Goal: Task Accomplishment & Management: Manage account settings

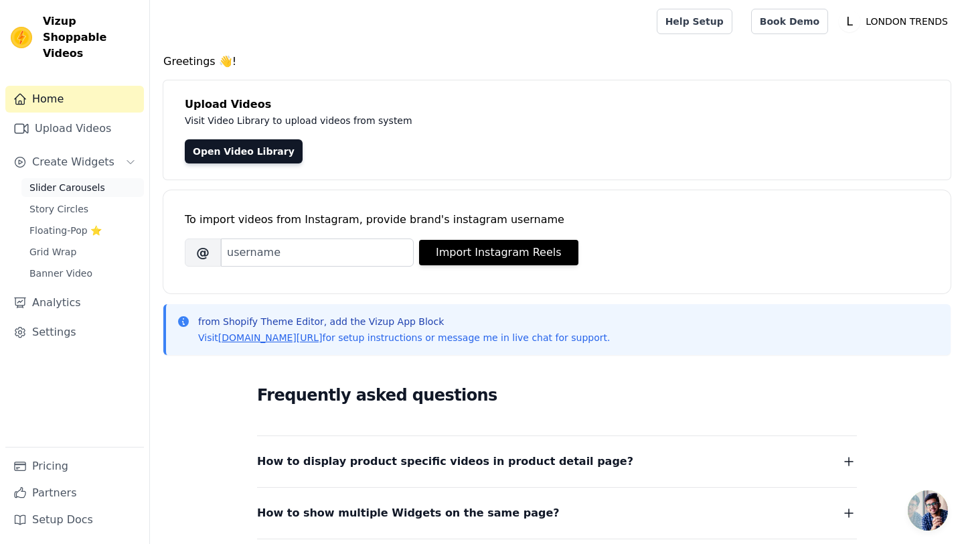
click at [54, 181] on span "Slider Carousels" at bounding box center [67, 187] width 76 height 13
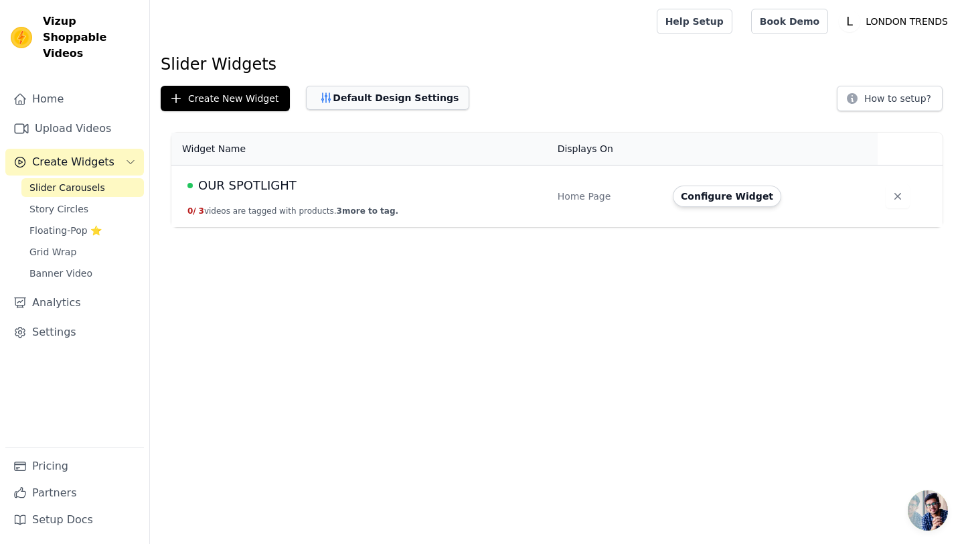
click at [382, 92] on button "Default Design Settings" at bounding box center [387, 98] width 163 height 24
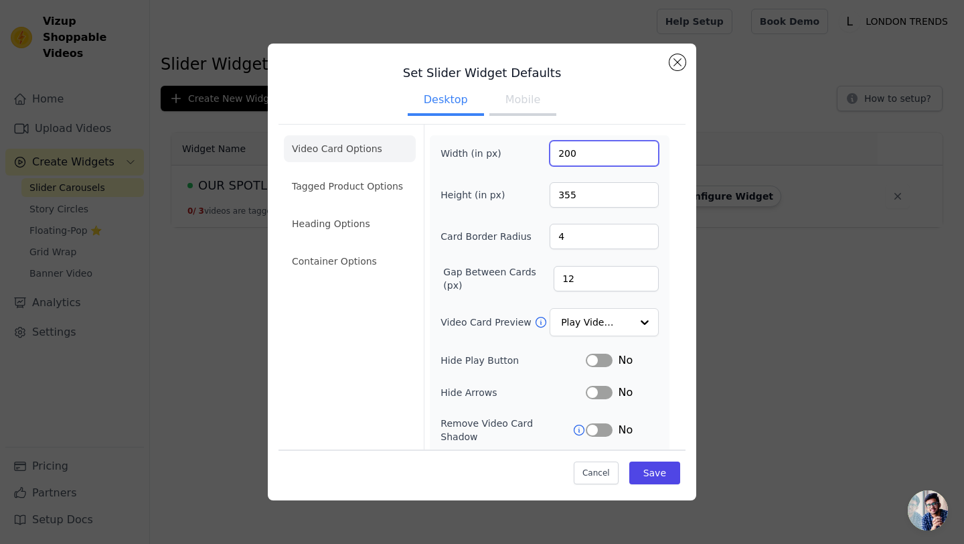
click at [597, 149] on input "200" at bounding box center [604, 153] width 109 height 25
click at [643, 151] on input "201" at bounding box center [604, 153] width 109 height 25
click at [643, 151] on input "202" at bounding box center [604, 153] width 109 height 25
click at [643, 151] on input "203" at bounding box center [604, 153] width 109 height 25
click at [643, 151] on input "204" at bounding box center [604, 153] width 109 height 25
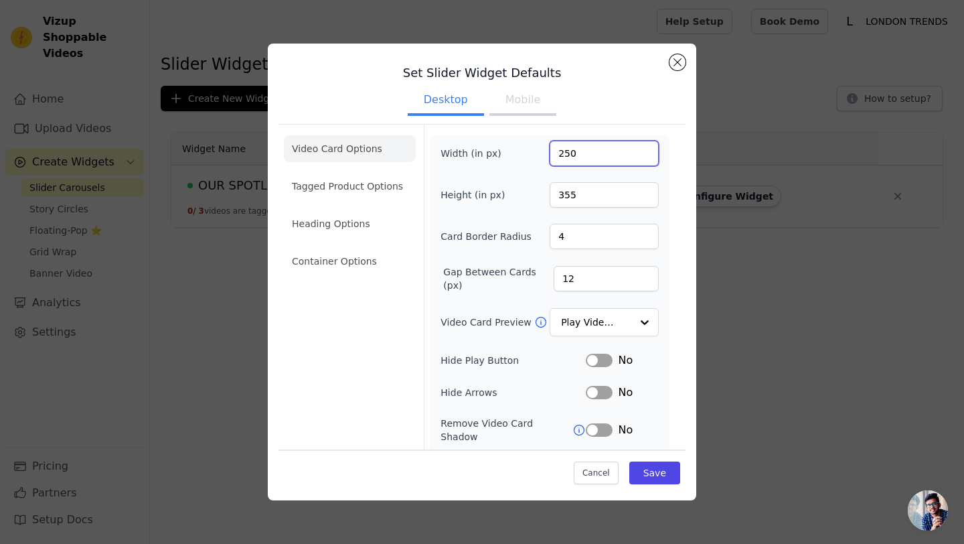
type input "250"
click at [588, 199] on input "355" at bounding box center [604, 194] width 109 height 25
type input "480"
click at [678, 225] on div "Video Card Options Tagged Product Options Heading Options Container Options Wid…" at bounding box center [481, 337] width 407 height 426
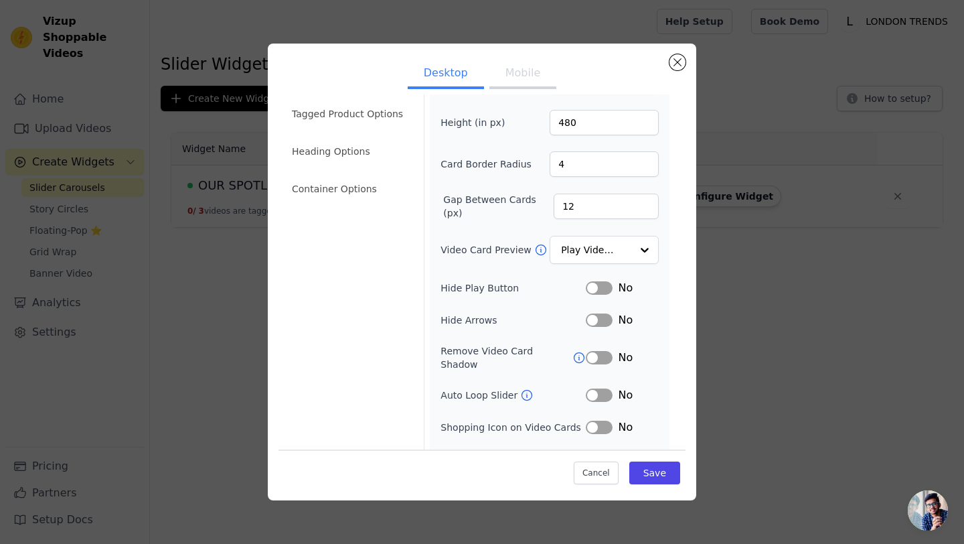
scroll to position [90, 0]
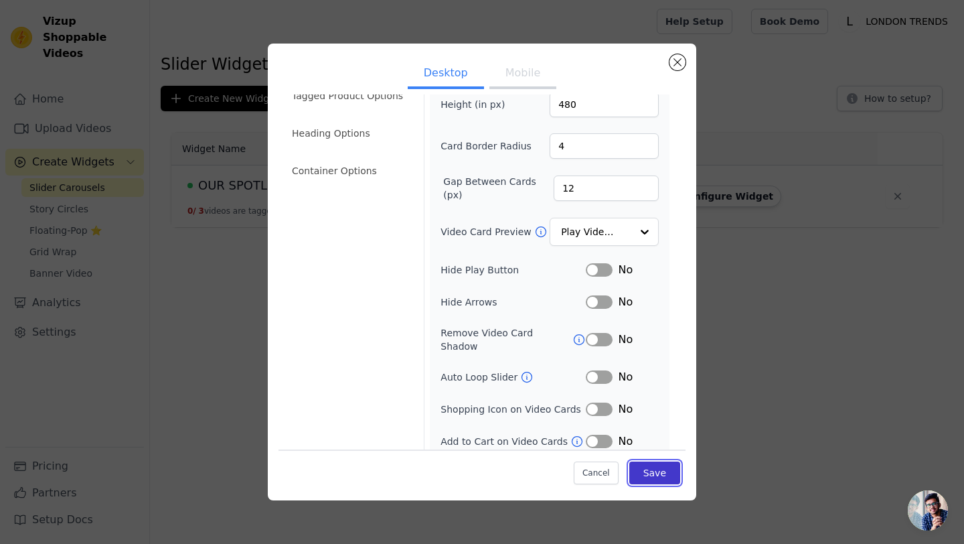
click at [647, 469] on button "Save" at bounding box center [654, 472] width 51 height 23
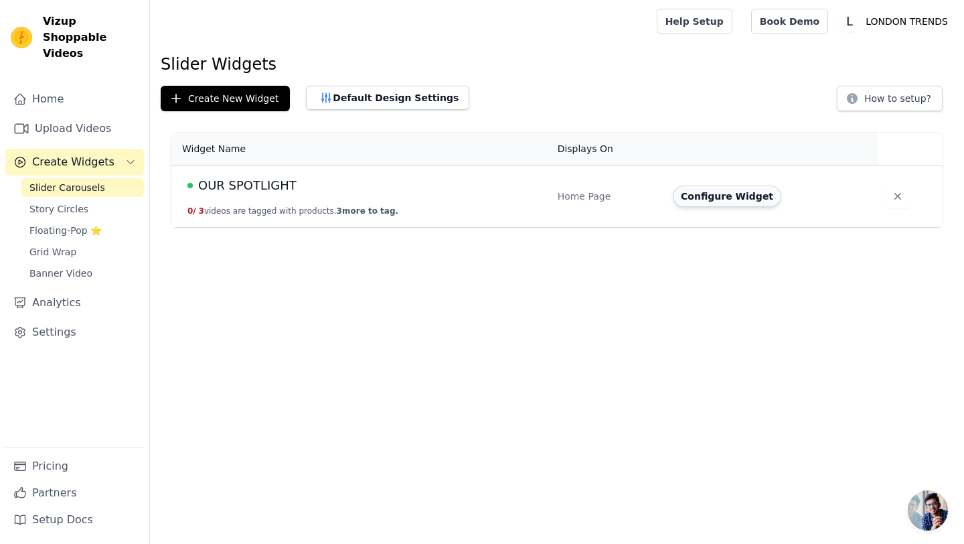
click at [730, 199] on button "Configure Widget" at bounding box center [727, 195] width 108 height 21
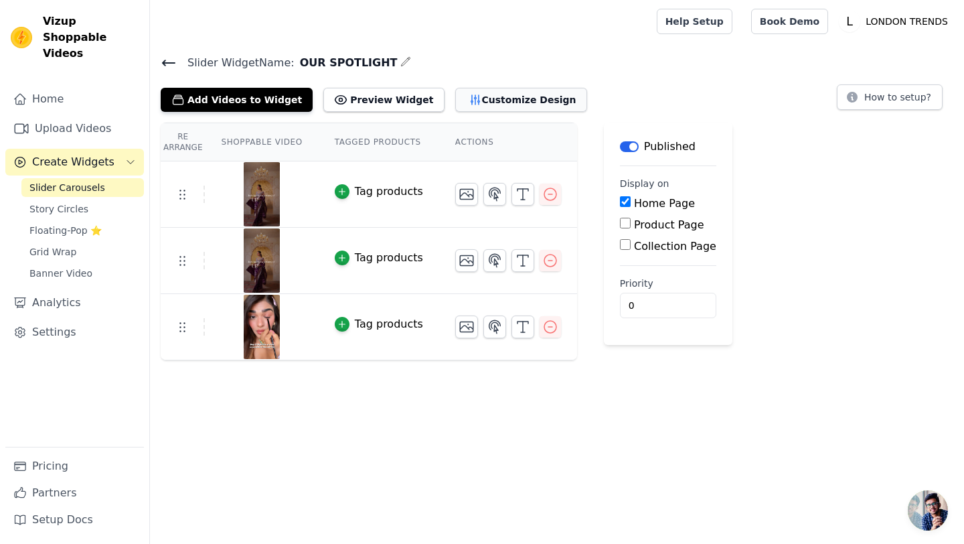
click at [455, 99] on button "Customize Design" at bounding box center [521, 100] width 132 height 24
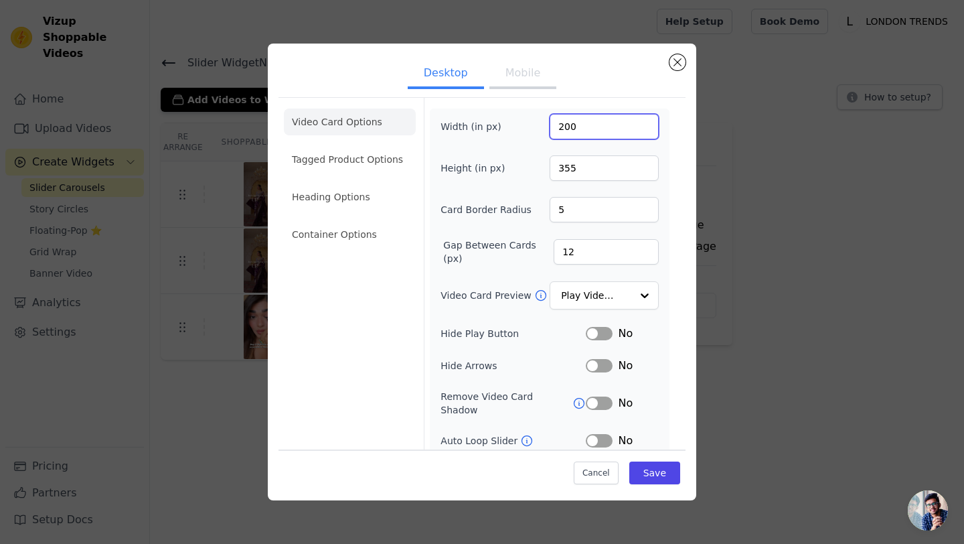
click at [592, 131] on input "200" at bounding box center [604, 126] width 109 height 25
click at [645, 121] on input "201" at bounding box center [604, 126] width 109 height 25
type input "255"
click at [685, 208] on div "Video Card Options Tagged Product Options Heading Options Container Options Wid…" at bounding box center [481, 310] width 407 height 426
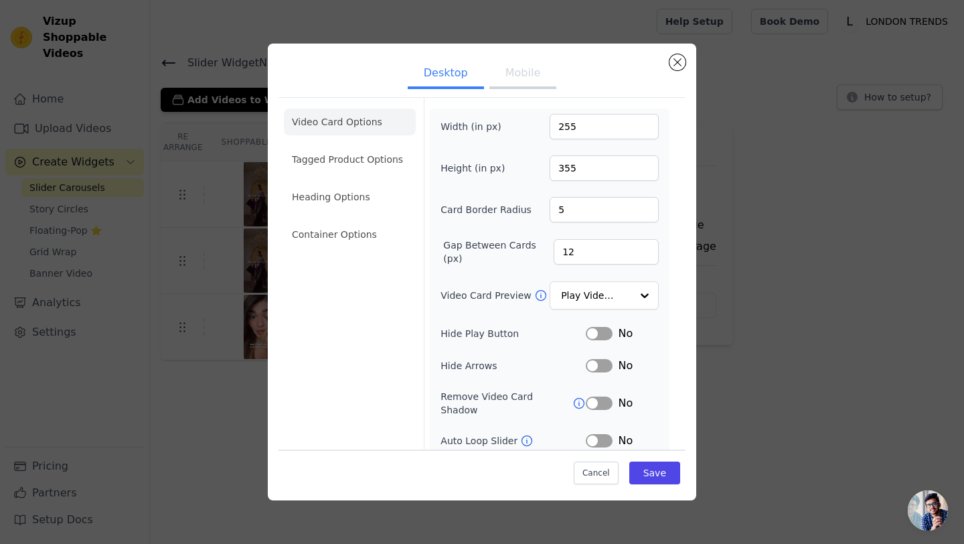
click at [679, 228] on div "Video Card Options Tagged Product Options Heading Options Container Options Wid…" at bounding box center [481, 310] width 407 height 426
click at [582, 163] on input "355" at bounding box center [604, 167] width 109 height 25
type input "480"
click at [587, 214] on input "5" at bounding box center [604, 209] width 109 height 25
type input "4"
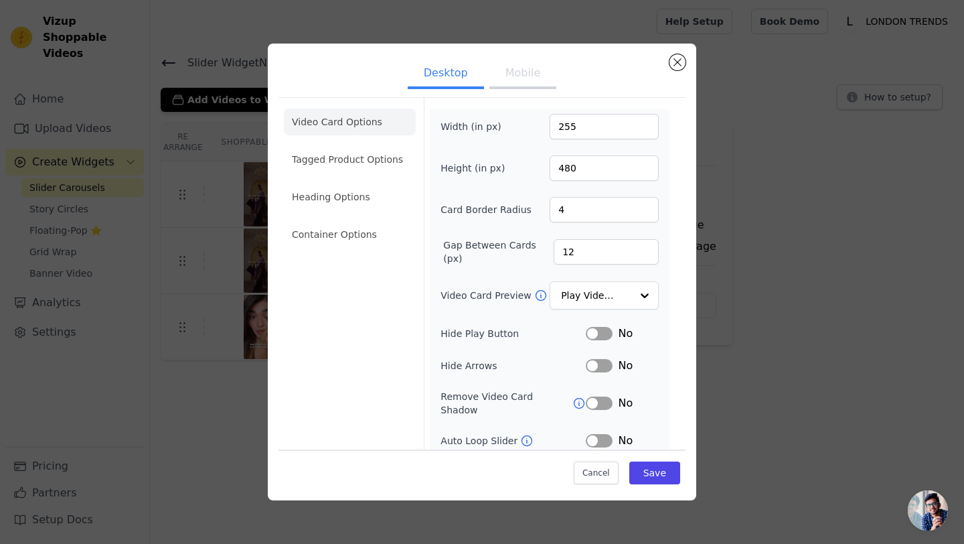
click at [679, 248] on div "Video Card Options Tagged Product Options Heading Options Container Options Wid…" at bounding box center [481, 310] width 407 height 426
click at [655, 481] on button "Save" at bounding box center [654, 472] width 51 height 23
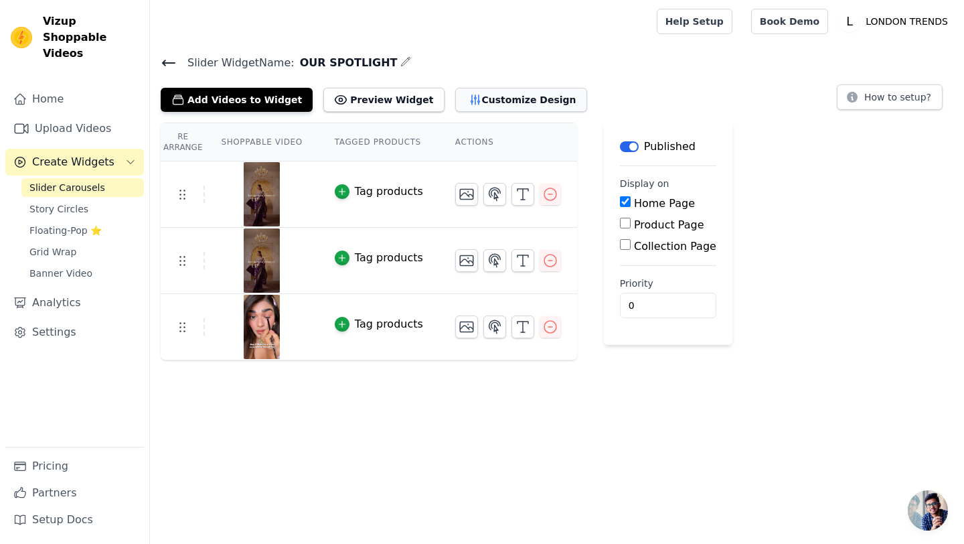
click at [491, 98] on button "Customize Design" at bounding box center [521, 100] width 132 height 24
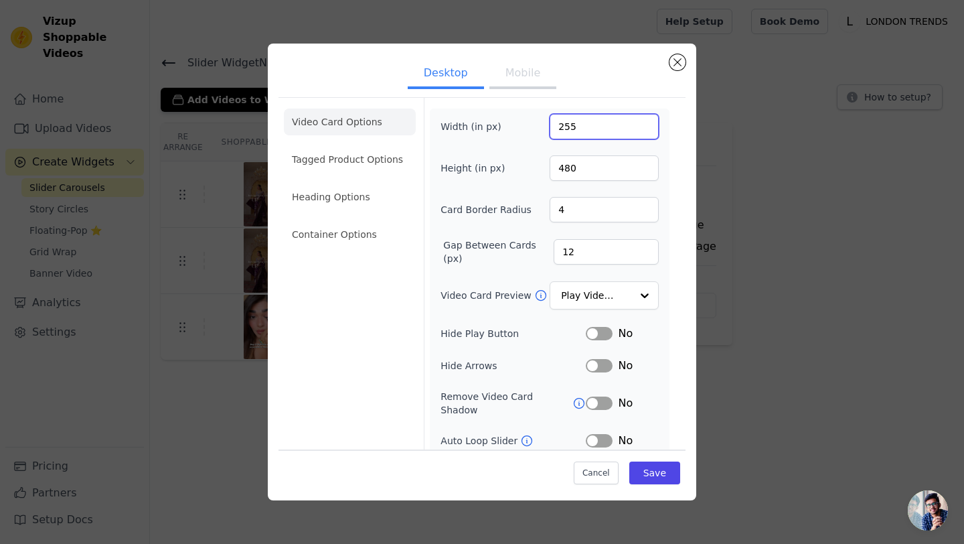
click at [598, 127] on input "255" at bounding box center [604, 126] width 109 height 25
type input "270"
click at [586, 179] on input "480" at bounding box center [604, 167] width 109 height 25
type input "480"
click at [688, 220] on div "Desktop Mobile Video Card Options Tagged Product Options Heading Options Contai…" at bounding box center [482, 272] width 428 height 456
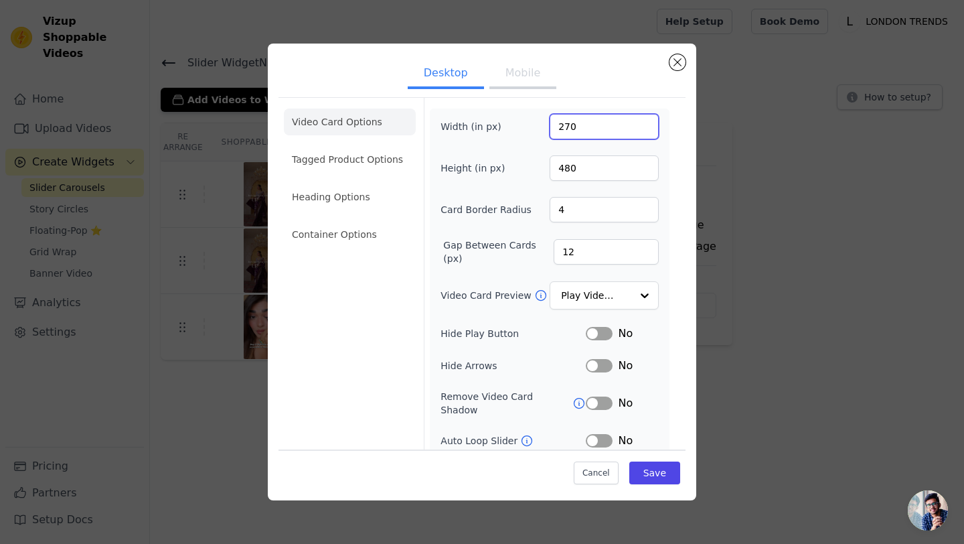
drag, startPoint x: 578, startPoint y: 123, endPoint x: 549, endPoint y: 116, distance: 30.2
click at [549, 117] on div "Width (in px) 270" at bounding box center [549, 126] width 218 height 25
type input "300"
click at [581, 174] on input "480" at bounding box center [604, 167] width 109 height 25
type input "480"
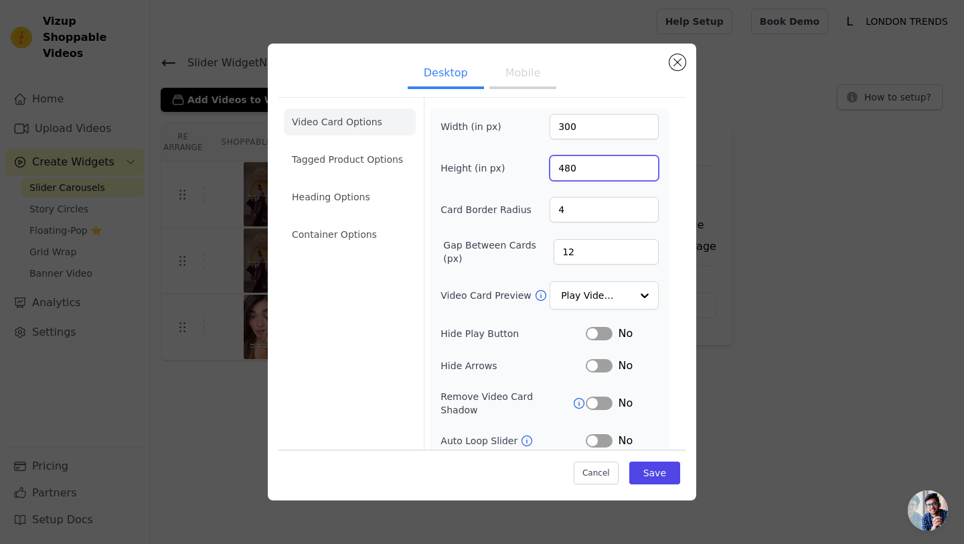
drag, startPoint x: 586, startPoint y: 166, endPoint x: 553, endPoint y: 164, distance: 32.9
click at [553, 164] on input "480" at bounding box center [604, 167] width 109 height 25
click at [686, 210] on div "Desktop Mobile Video Card Options Tagged Product Options Heading Options Contai…" at bounding box center [482, 272] width 428 height 456
click at [577, 160] on input "Height (in px)" at bounding box center [604, 167] width 109 height 25
type input "520"
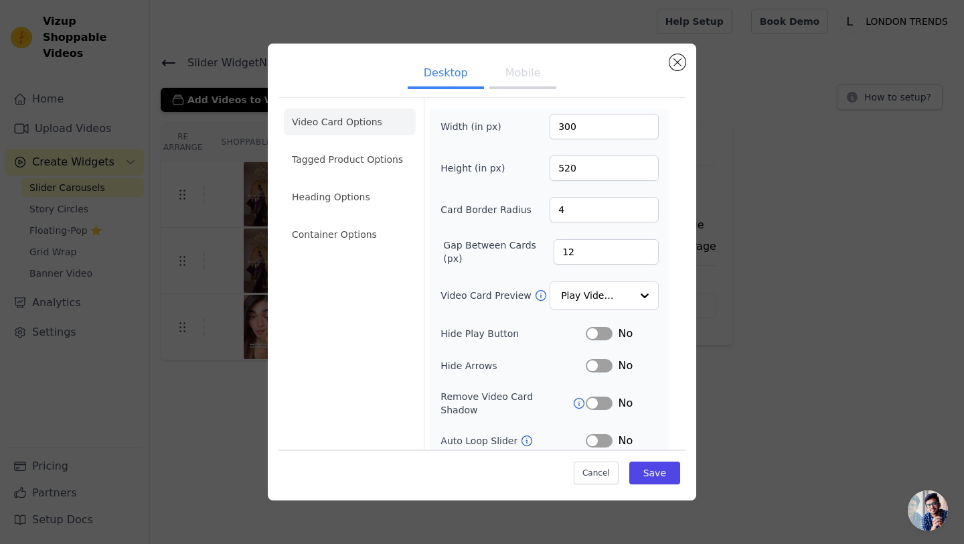
click at [669, 218] on form "Width (in px) 300 Height (in px) 520 Card Border Radius 4 Gap Between Cards (px…" at bounding box center [549, 311] width 251 height 426
click at [660, 467] on button "Save" at bounding box center [654, 472] width 51 height 23
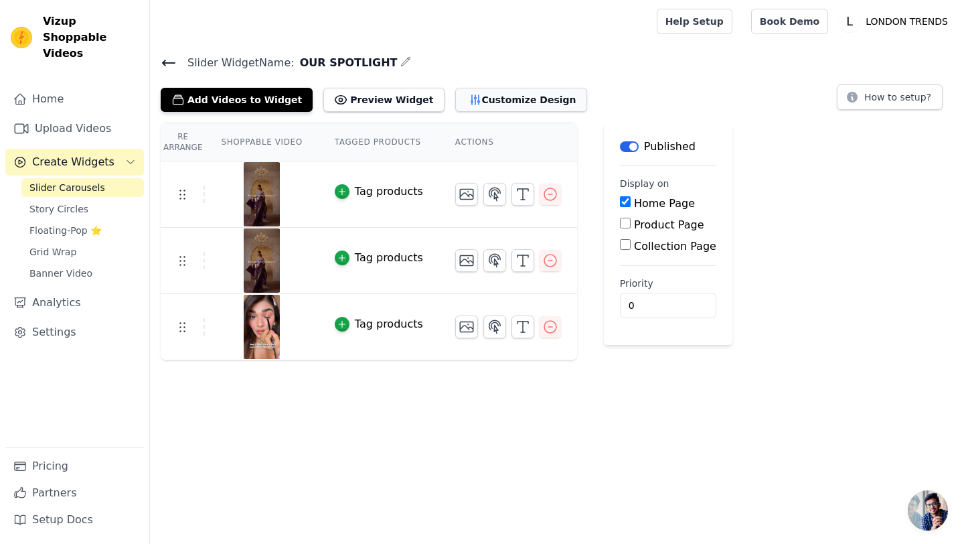
click at [487, 95] on button "Customize Design" at bounding box center [521, 100] width 132 height 24
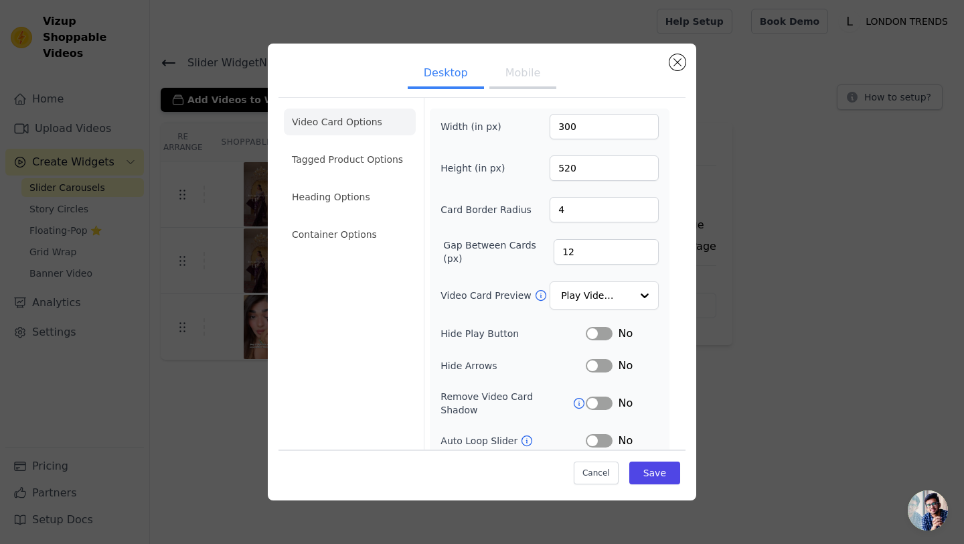
click at [523, 70] on button "Mobile" at bounding box center [522, 74] width 67 height 29
click at [594, 133] on input "300" at bounding box center [604, 126] width 109 height 25
drag, startPoint x: 594, startPoint y: 133, endPoint x: 558, endPoint y: 129, distance: 36.4
click at [558, 129] on input "90" at bounding box center [604, 126] width 109 height 25
type input "250"
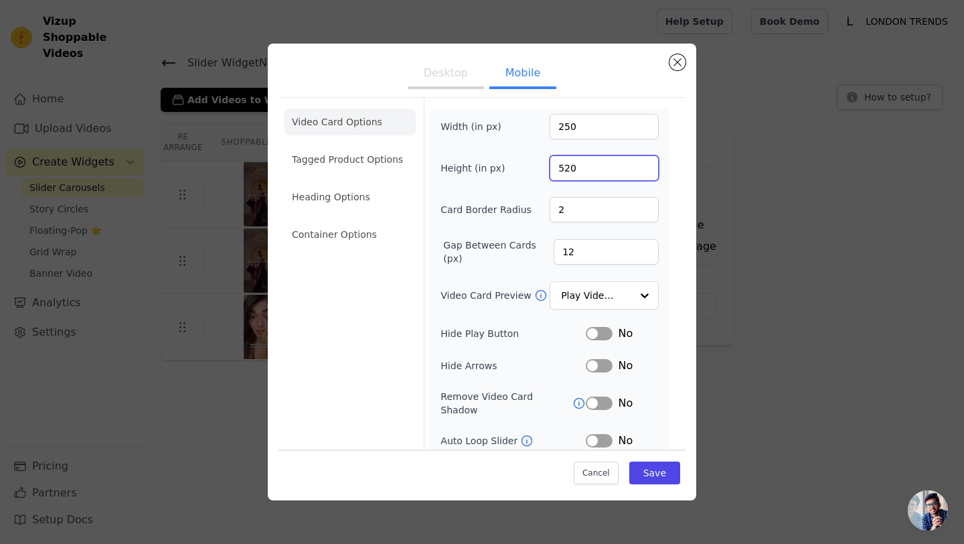
click at [580, 177] on input "520" at bounding box center [604, 167] width 109 height 25
drag, startPoint x: 580, startPoint y: 165, endPoint x: 558, endPoint y: 167, distance: 22.9
click at [558, 167] on input "520" at bounding box center [604, 167] width 109 height 25
type input "480"
click at [679, 284] on div "Video Card Options Tagged Product Options Heading Options Container Options Wid…" at bounding box center [481, 326] width 407 height 459
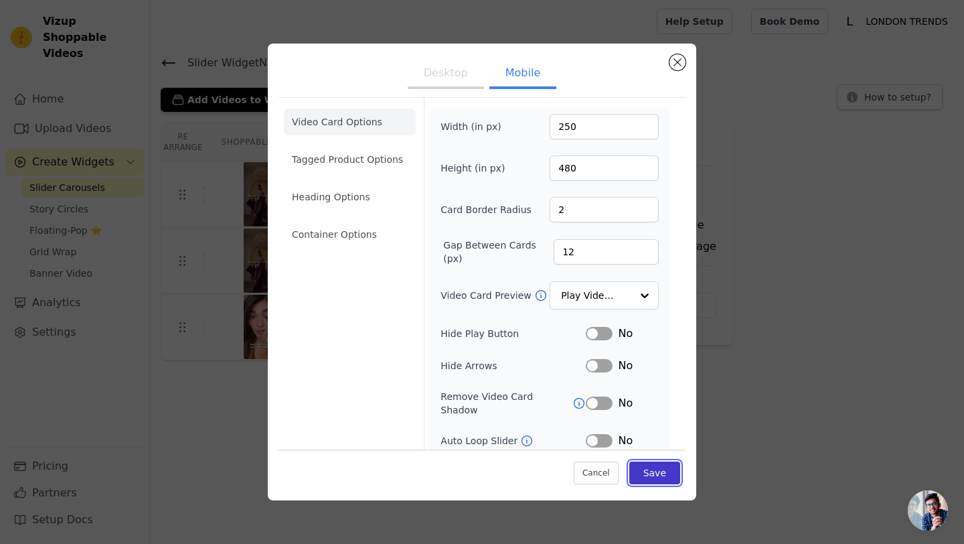
click at [657, 481] on button "Save" at bounding box center [654, 472] width 51 height 23
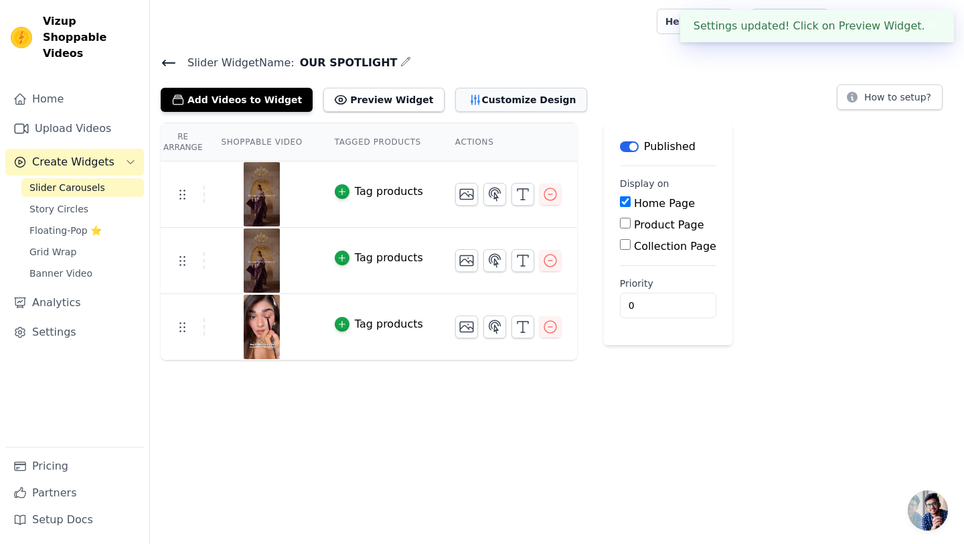
click at [465, 100] on button "Customize Design" at bounding box center [521, 100] width 132 height 24
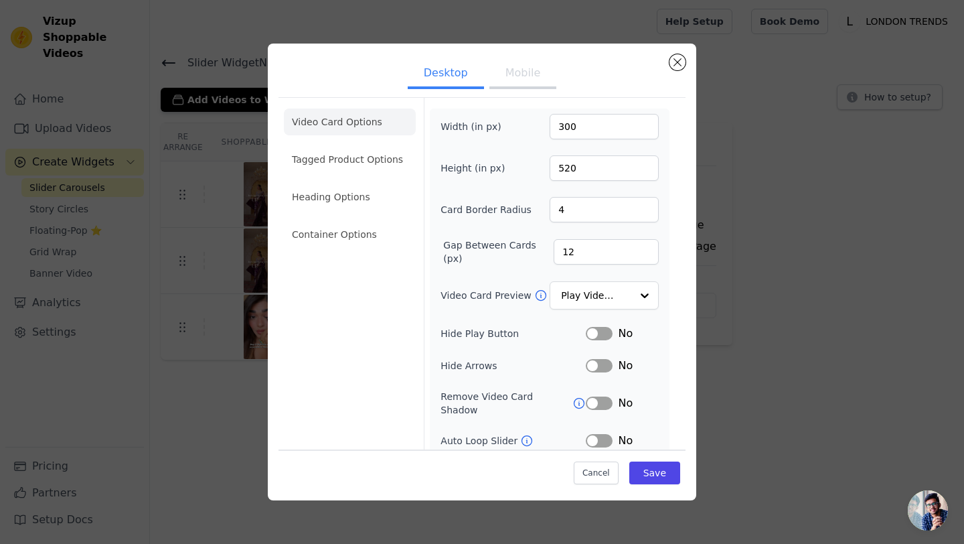
click at [536, 82] on button "Mobile" at bounding box center [522, 74] width 67 height 29
click at [461, 72] on button "Desktop" at bounding box center [446, 74] width 76 height 29
click at [829, 203] on div "Desktop Mobile Video Card Options Tagged Product Options Heading Options Contai…" at bounding box center [481, 271] width 921 height 499
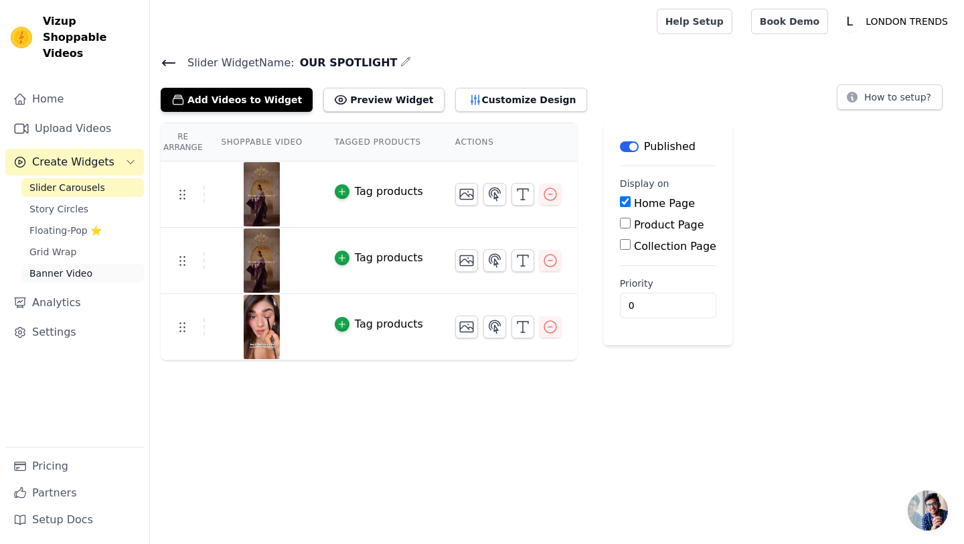
click at [64, 266] on span "Banner Video" at bounding box center [60, 272] width 63 height 13
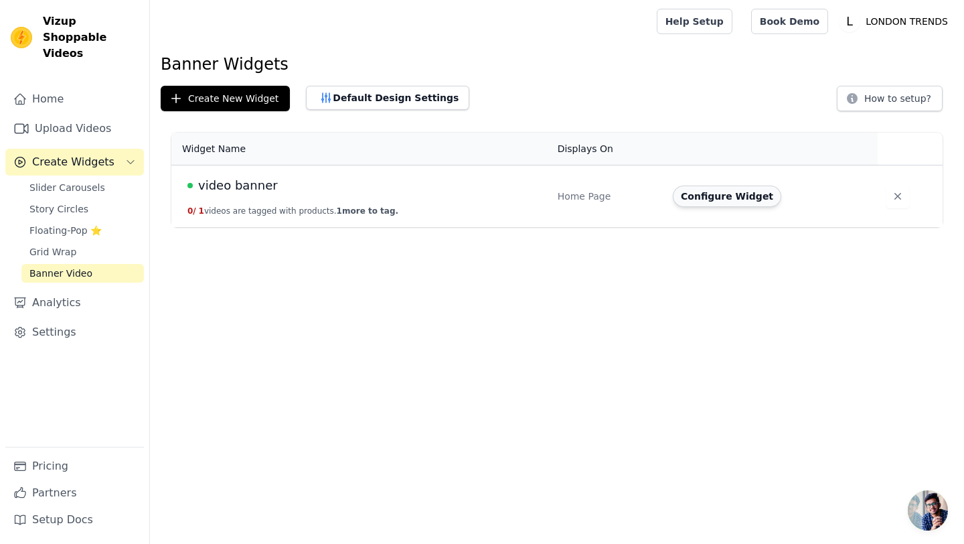
click at [699, 198] on button "Configure Widget" at bounding box center [727, 195] width 108 height 21
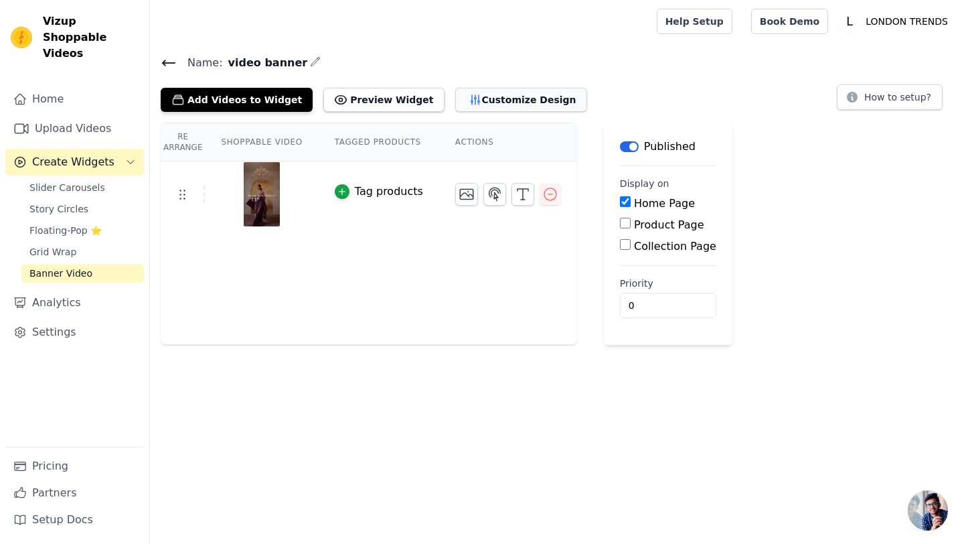
click at [475, 102] on button "Customize Design" at bounding box center [521, 100] width 132 height 24
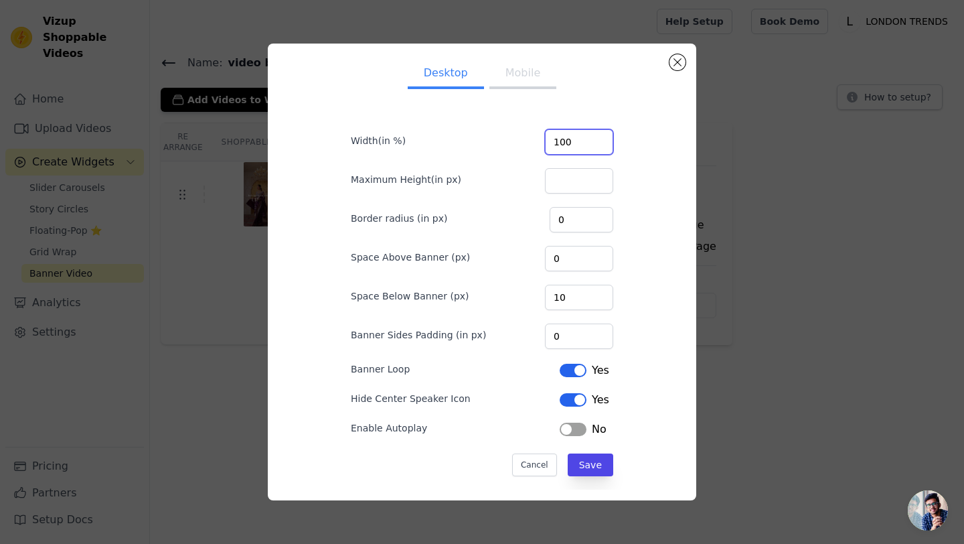
drag, startPoint x: 592, startPoint y: 144, endPoint x: 568, endPoint y: 142, distance: 23.5
click at [568, 142] on input "100" at bounding box center [579, 141] width 68 height 25
click at [581, 461] on button "Save" at bounding box center [591, 464] width 46 height 23
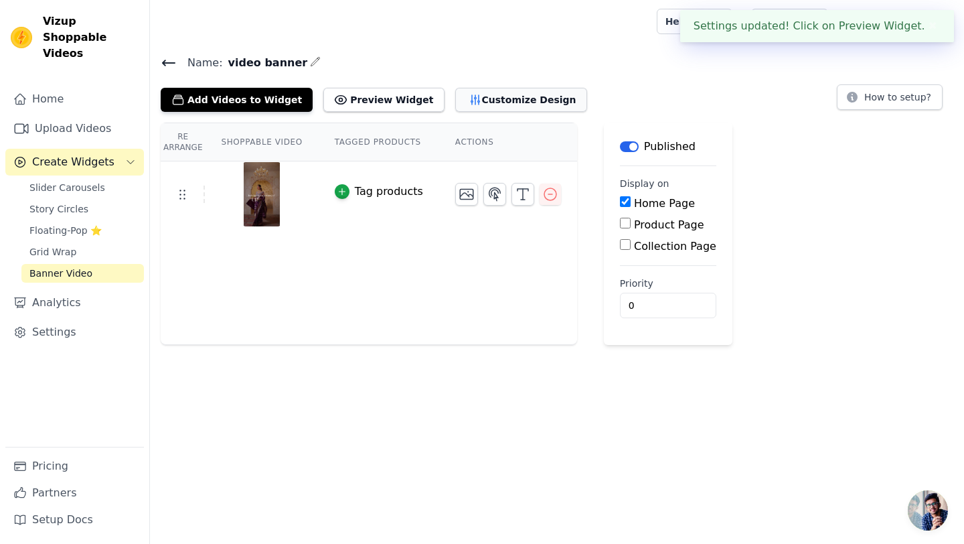
click at [495, 100] on button "Customize Design" at bounding box center [521, 100] width 132 height 24
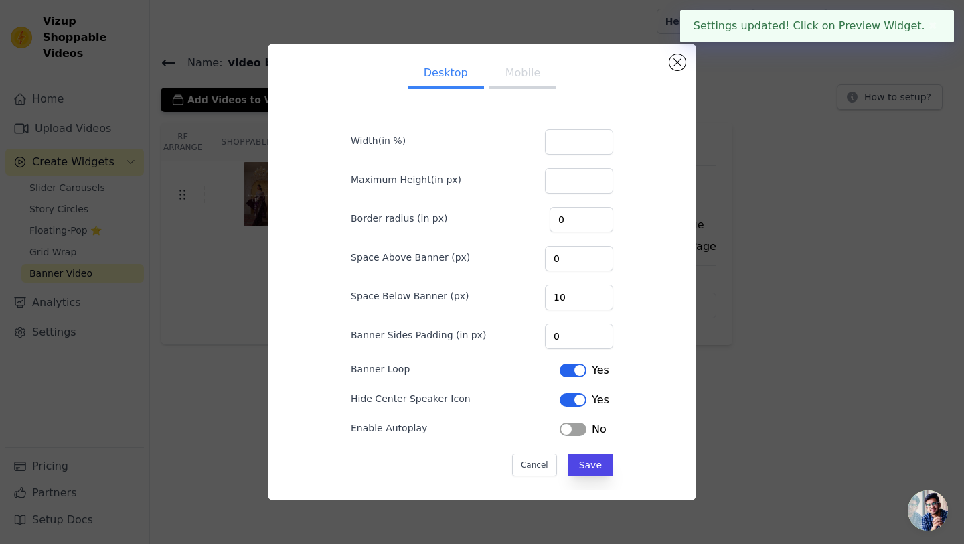
click at [516, 78] on button "Mobile" at bounding box center [522, 74] width 67 height 29
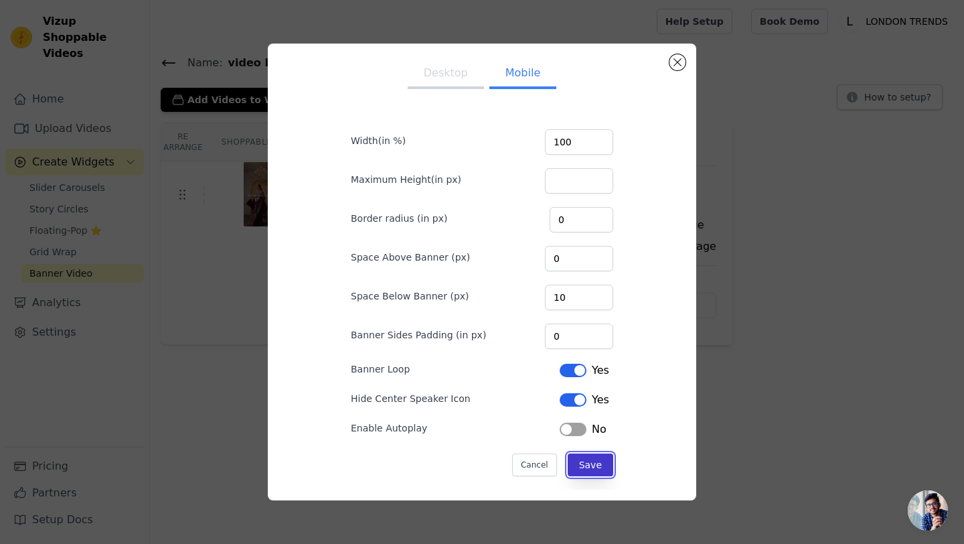
click at [591, 470] on button "Save" at bounding box center [591, 464] width 46 height 23
